Goal: Information Seeking & Learning: Learn about a topic

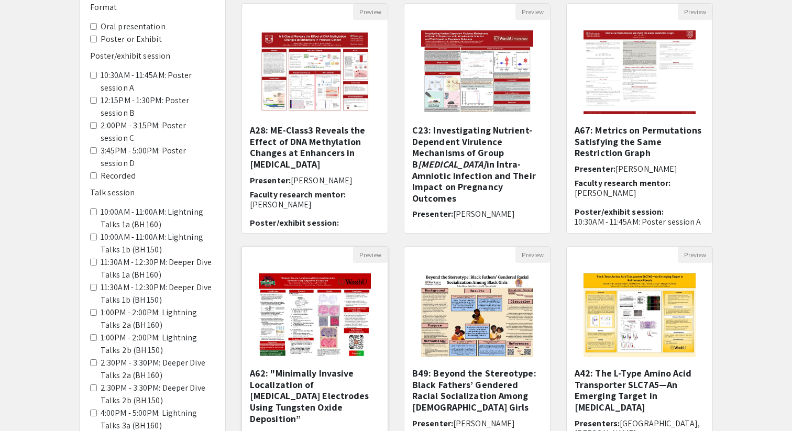
scroll to position [107, 0]
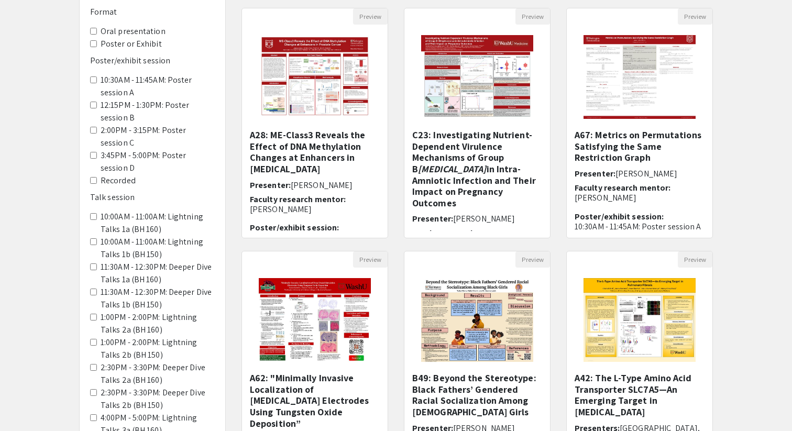
click at [95, 30] on presentation "Oral presentation" at bounding box center [93, 31] width 7 height 7
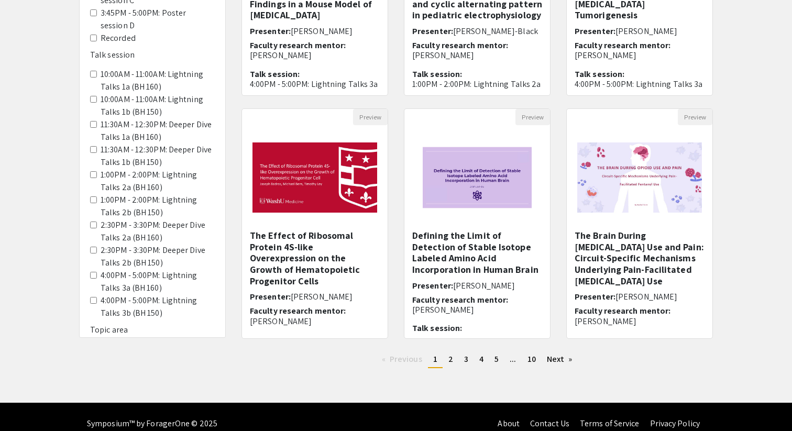
scroll to position [254, 0]
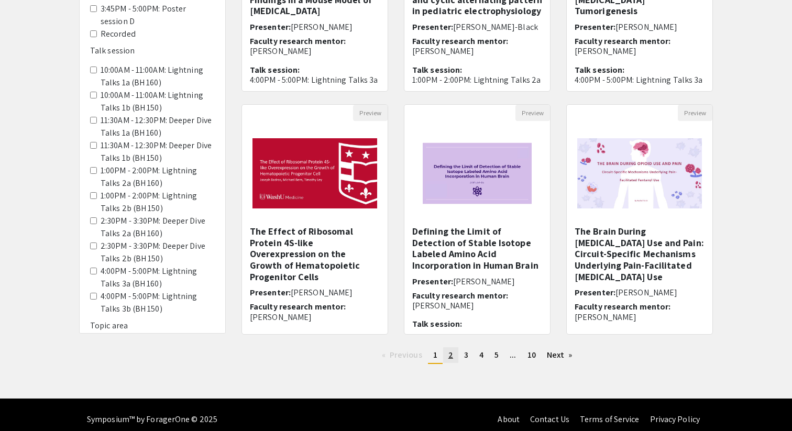
click at [451, 357] on span "2" at bounding box center [450, 354] width 5 height 11
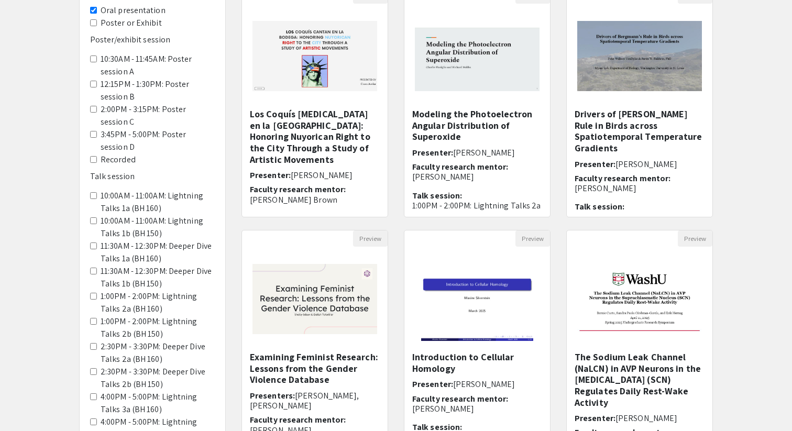
scroll to position [263, 0]
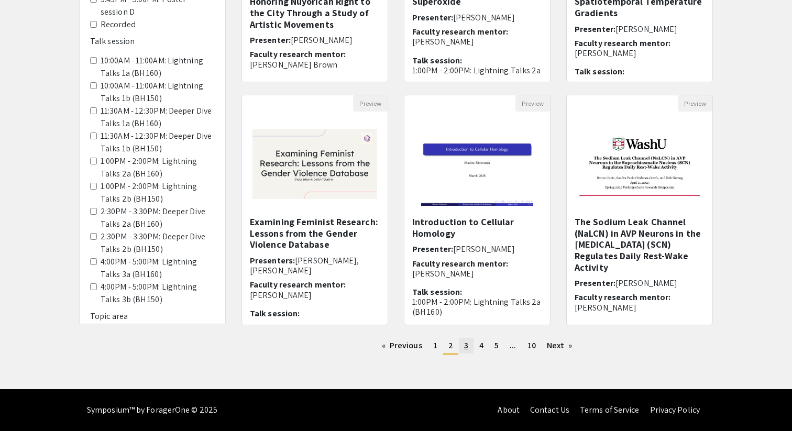
click at [466, 347] on span "3" at bounding box center [466, 345] width 4 height 11
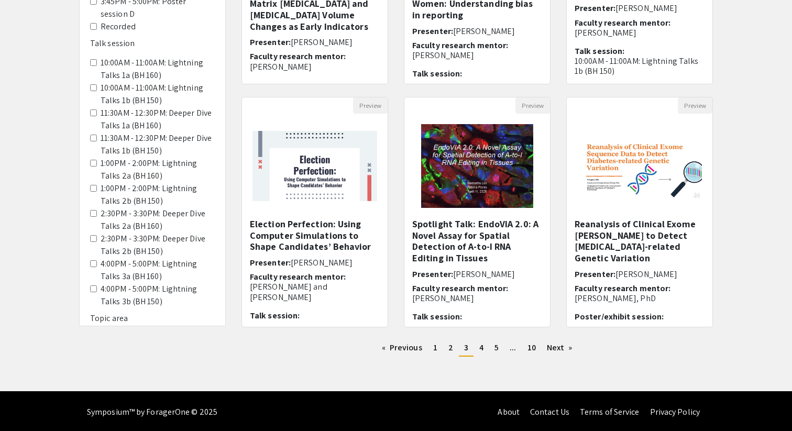
scroll to position [263, 0]
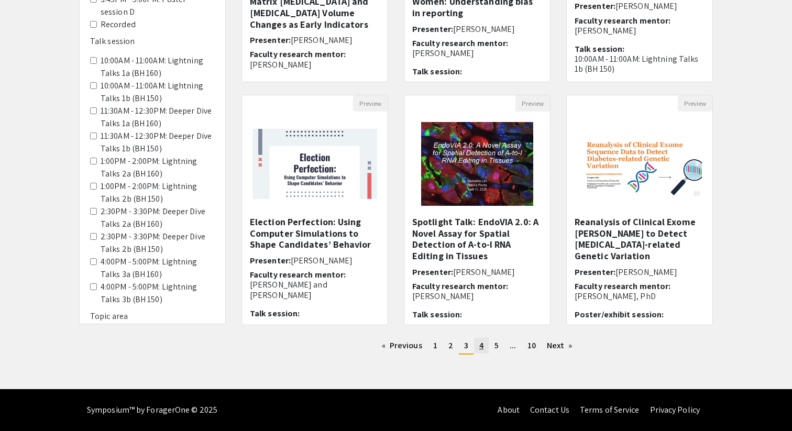
click at [482, 348] on span "4" at bounding box center [481, 345] width 4 height 11
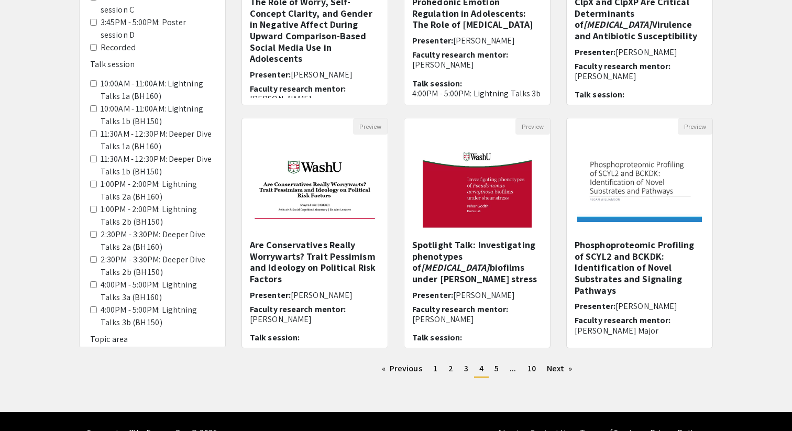
scroll to position [263, 0]
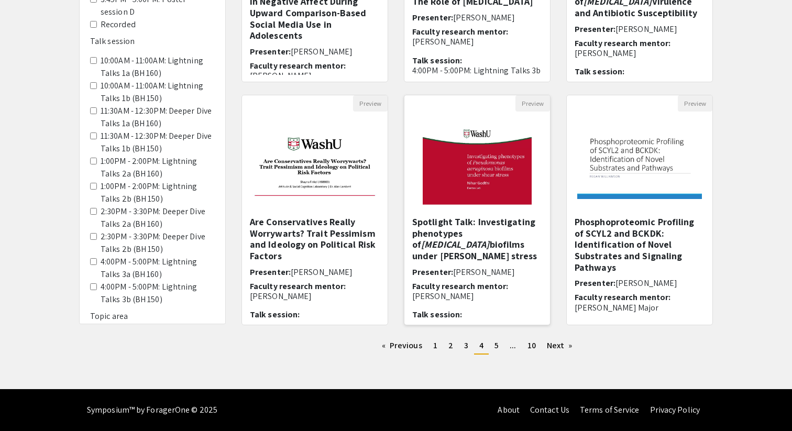
click at [501, 325] on div "Spotlight Talk: Investigating phenotypes of [MEDICAL_DATA] biofilms under shear…" at bounding box center [477, 270] width 146 height 109
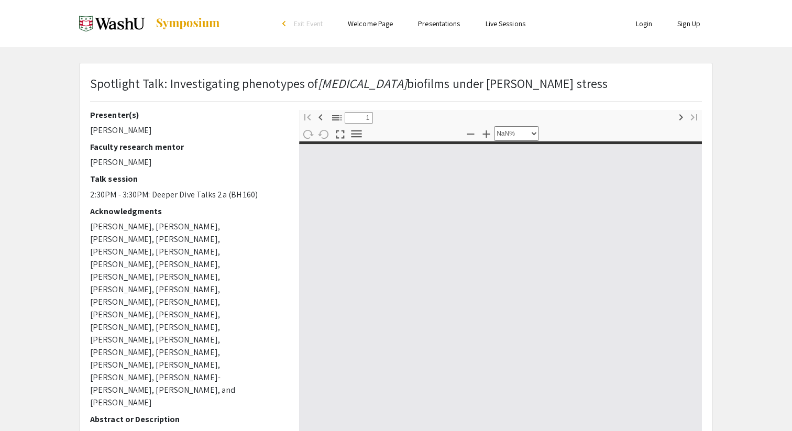
type input "0"
select select "custom"
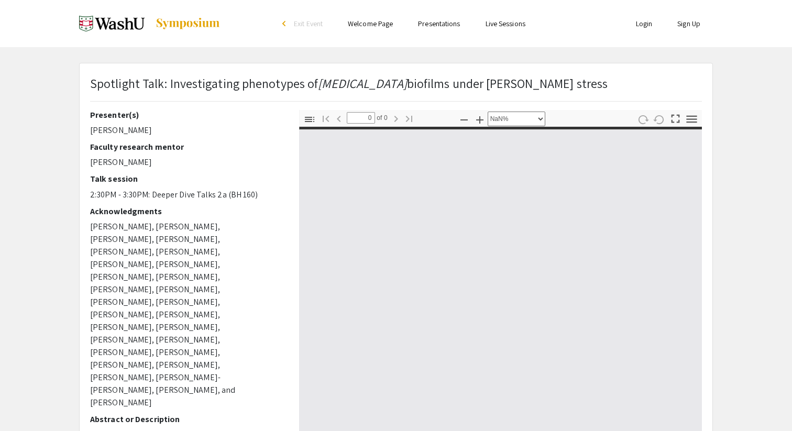
type input "1"
select select "auto"
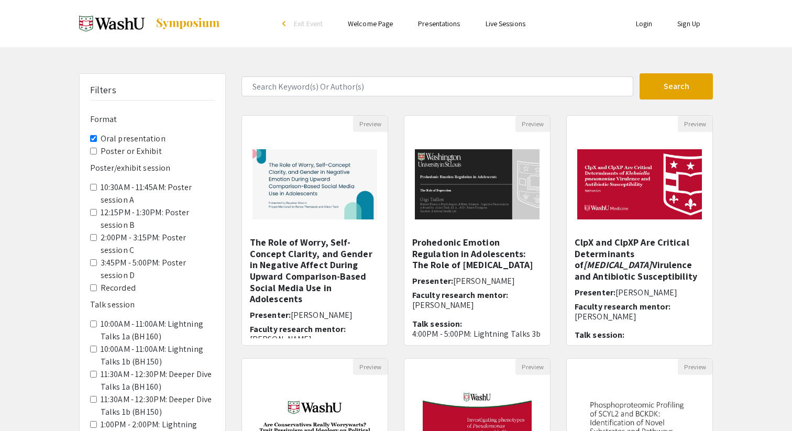
scroll to position [263, 0]
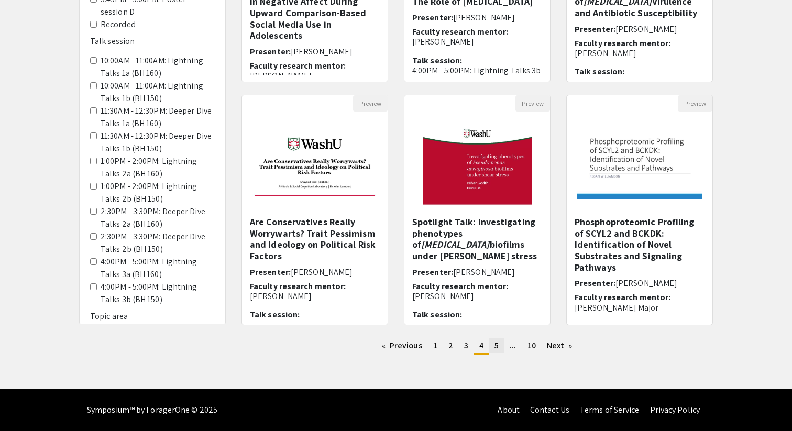
click at [496, 345] on span "5" at bounding box center [496, 345] width 4 height 11
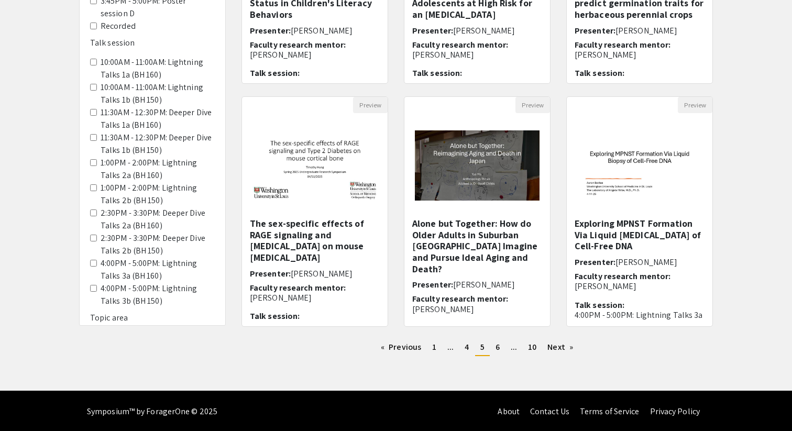
scroll to position [263, 0]
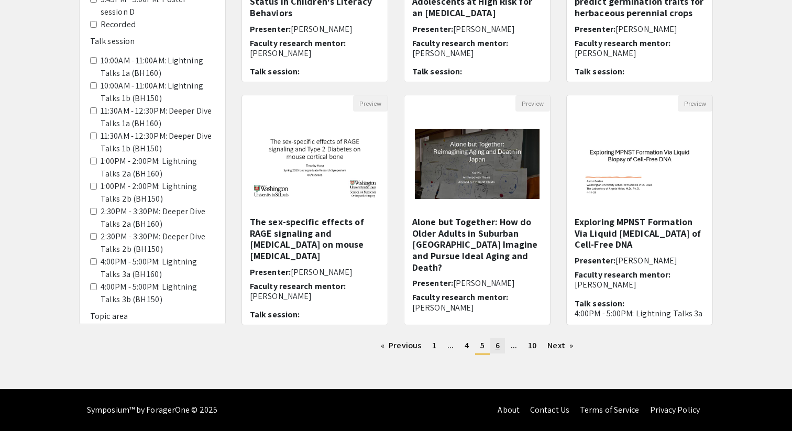
click at [496, 349] on span "6" at bounding box center [497, 345] width 4 height 11
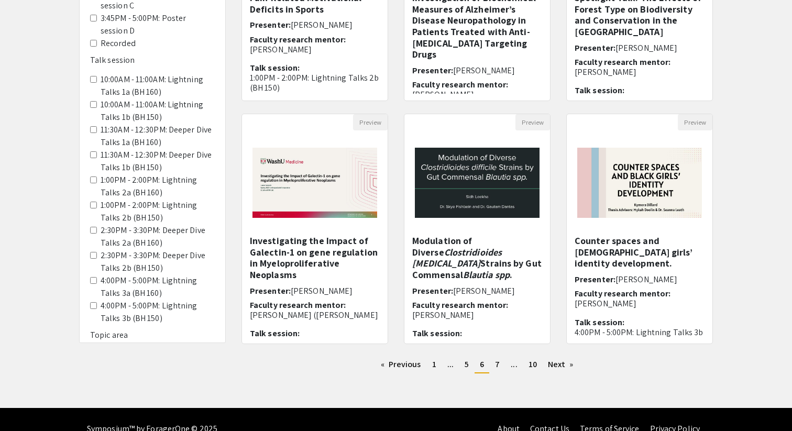
scroll to position [263, 0]
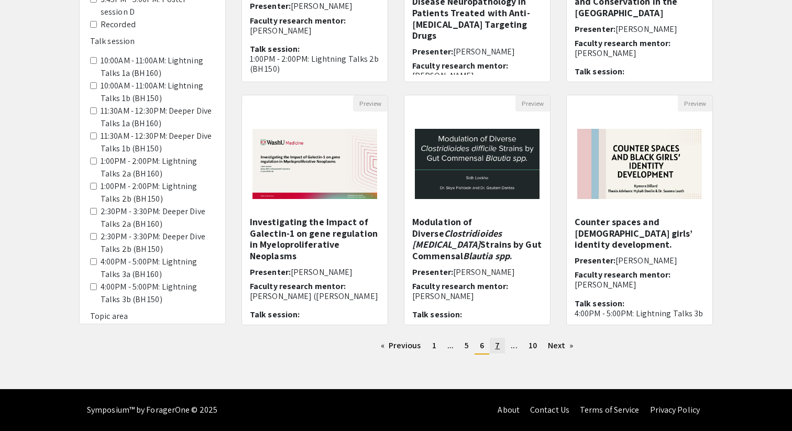
click at [500, 348] on link "page 7" at bounding box center [497, 346] width 15 height 16
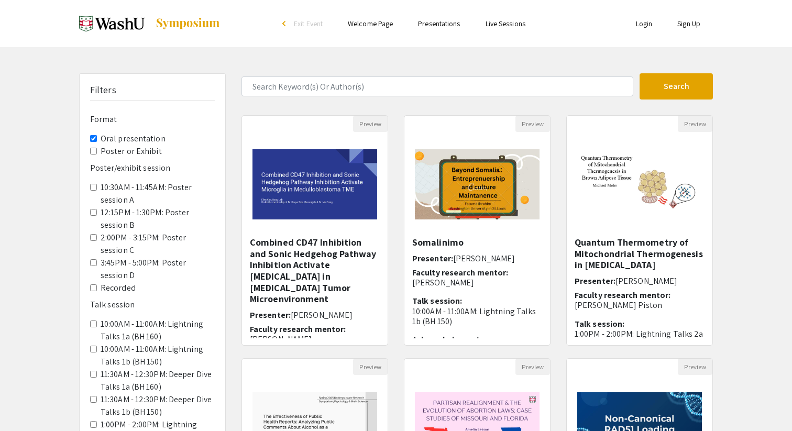
scroll to position [263, 0]
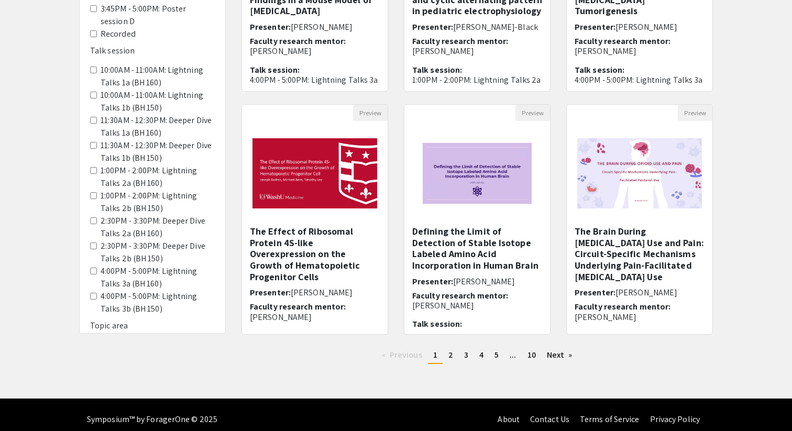
scroll to position [107, 0]
